Goal: Find specific page/section: Find specific page/section

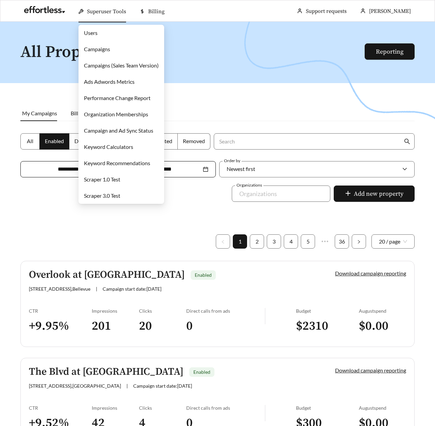
click at [90, 50] on link "Campaigns" at bounding box center [97, 49] width 26 height 6
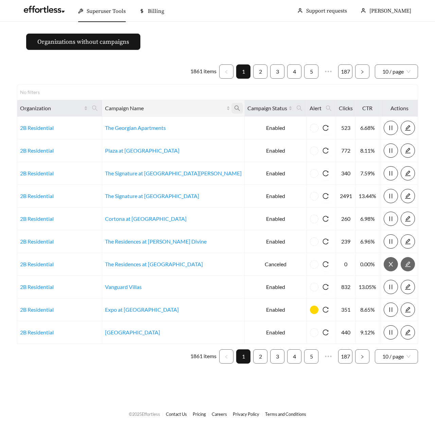
click at [234, 111] on icon "search" at bounding box center [237, 108] width 6 height 6
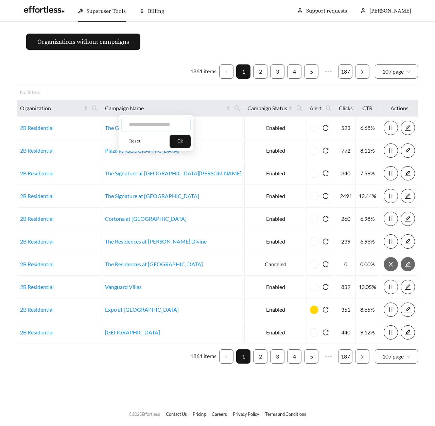
click at [161, 125] on input "text" at bounding box center [155, 125] width 69 height 14
type input "**********"
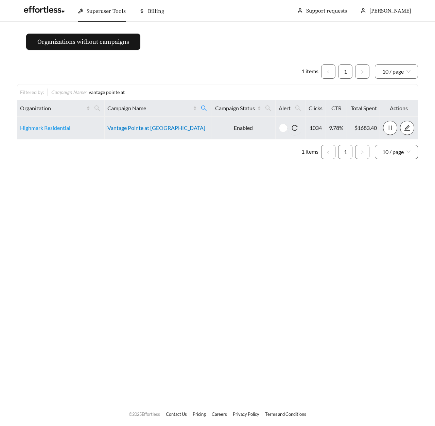
click at [140, 127] on link "Vantage Pointe at [GEOGRAPHIC_DATA]" at bounding box center [156, 128] width 98 height 6
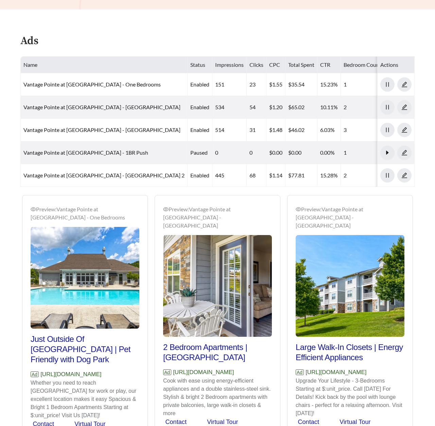
scroll to position [391, 0]
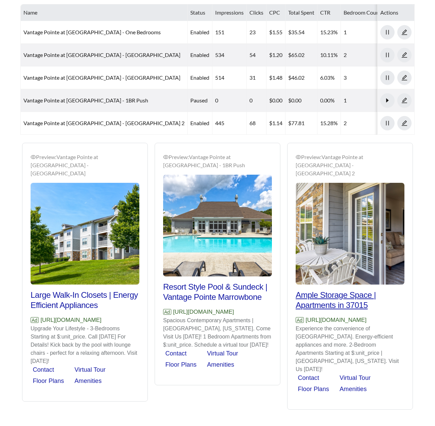
click at [316, 290] on h2 "Ample Storage Space | Apartments in 37015" at bounding box center [349, 300] width 109 height 20
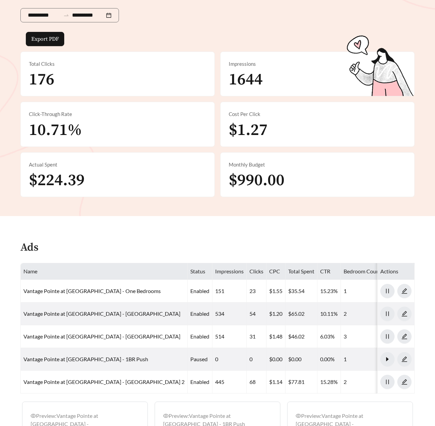
scroll to position [0, 0]
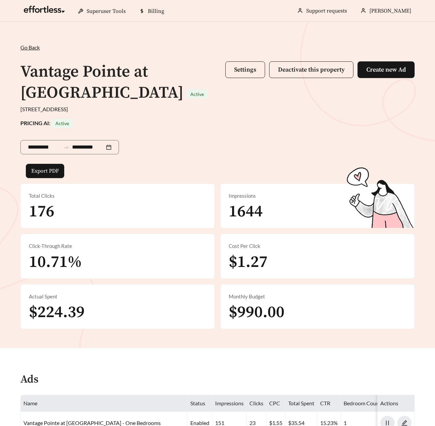
click at [174, 156] on div "**********" at bounding box center [217, 146] width 394 height 36
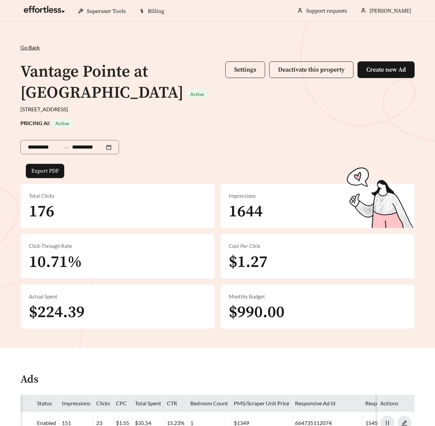
click at [185, 124] on div "PRICING AI: Active" at bounding box center [217, 124] width 394 height 10
click at [24, 47] on span "Go Back" at bounding box center [29, 47] width 19 height 6
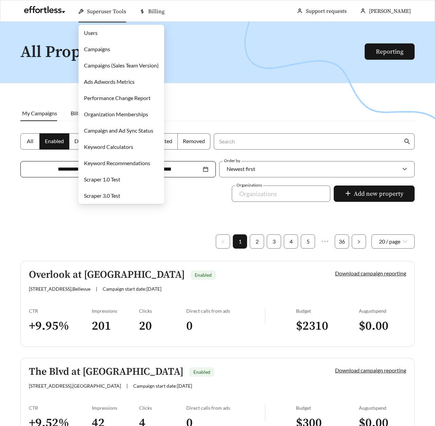
click at [107, 52] on link "Campaigns" at bounding box center [97, 49] width 26 height 6
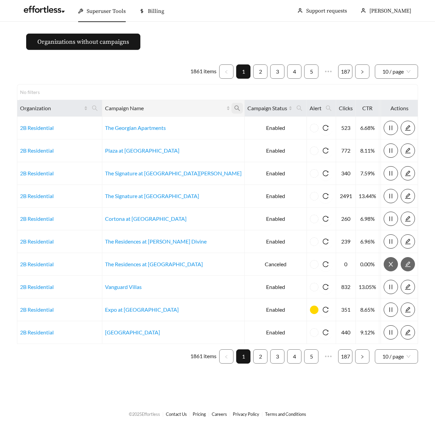
click at [234, 110] on icon "search" at bounding box center [237, 108] width 6 height 6
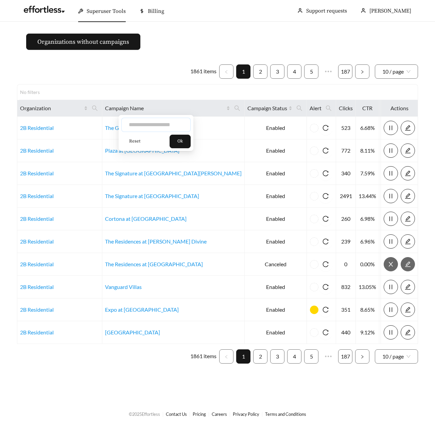
click at [166, 128] on input "text" at bounding box center [155, 125] width 69 height 14
type input "**********"
click at [187, 142] on button "Ok" at bounding box center [179, 142] width 21 height 14
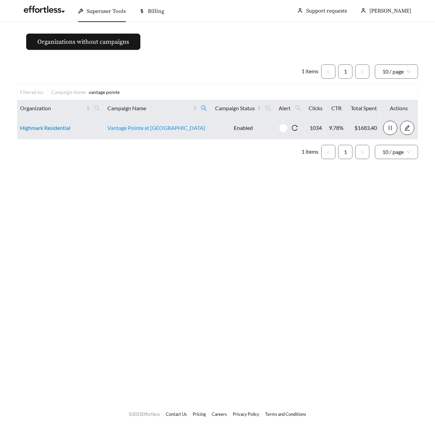
click at [60, 127] on link "Highmark Residential" at bounding box center [45, 128] width 50 height 6
